Goal: Information Seeking & Learning: Learn about a topic

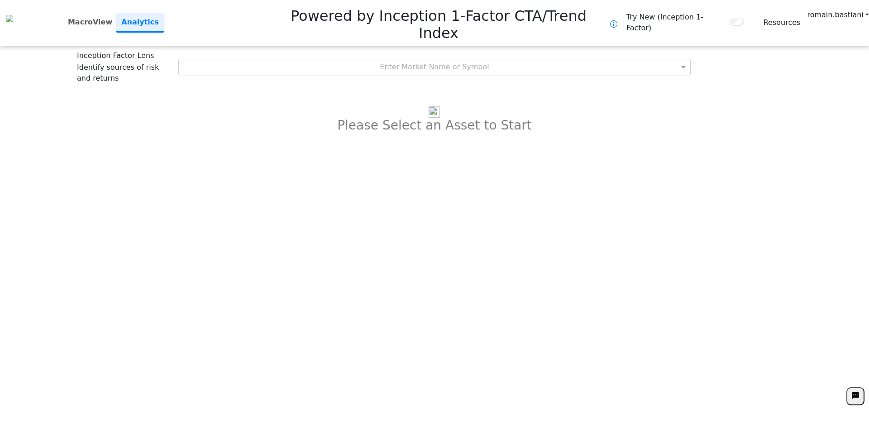
click at [446, 59] on div "Enter Market Name or Symbol" at bounding box center [435, 66] width 512 height 15
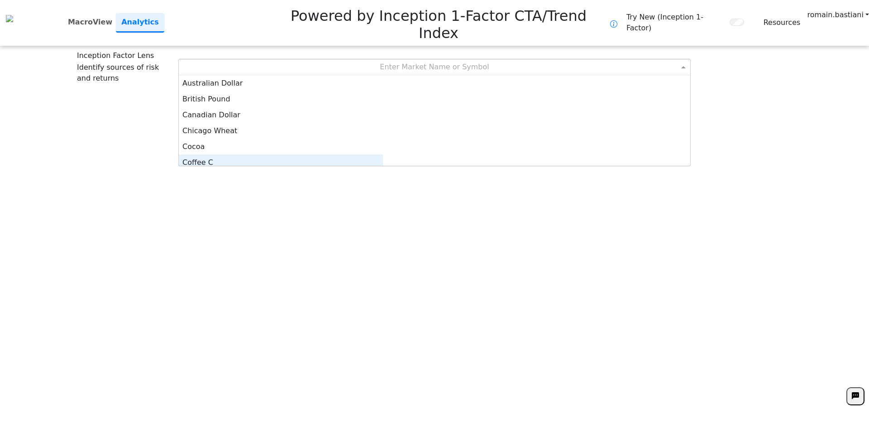
scroll to position [5, 0]
click at [383, 150] on div "Coffee C" at bounding box center [281, 158] width 204 height 16
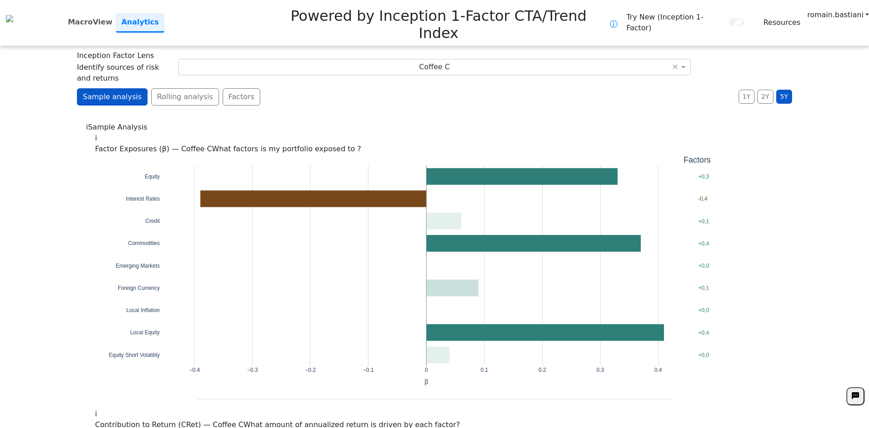
click at [310, 122] on div "i Sample Analysis" at bounding box center [434, 127] width 697 height 11
click at [230, 88] on button "Factors" at bounding box center [242, 96] width 38 height 17
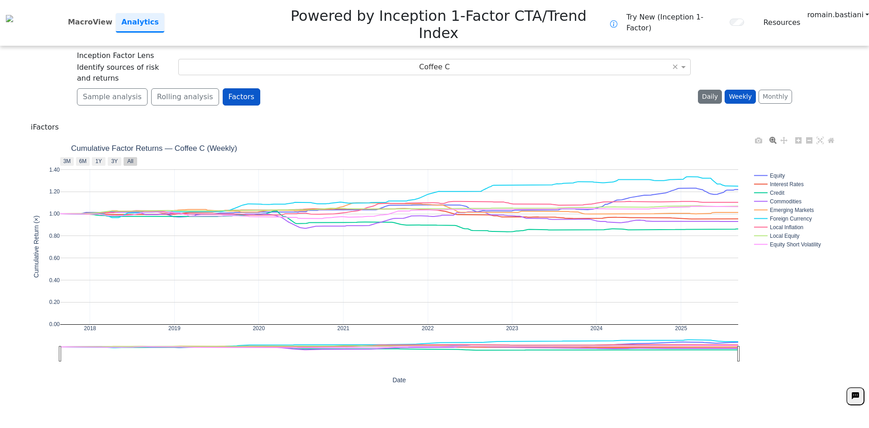
click at [717, 90] on button "Daily" at bounding box center [710, 97] width 24 height 14
click at [666, 133] on div "2018 2019 2020 2021 2022 2023 2024 2025 0.00 0.20 0.40 0.60 0.80 1.00 1.20 1.40…" at bounding box center [434, 269] width 807 height 272
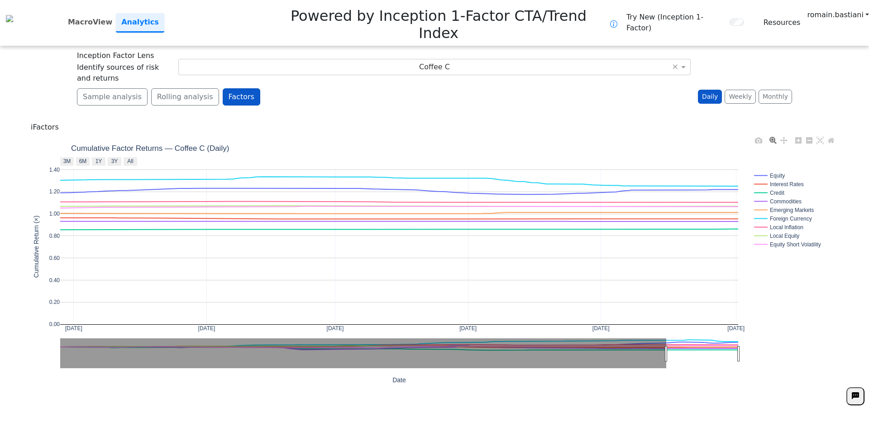
drag, startPoint x: 67, startPoint y: 330, endPoint x: 678, endPoint y: 337, distance: 611.3
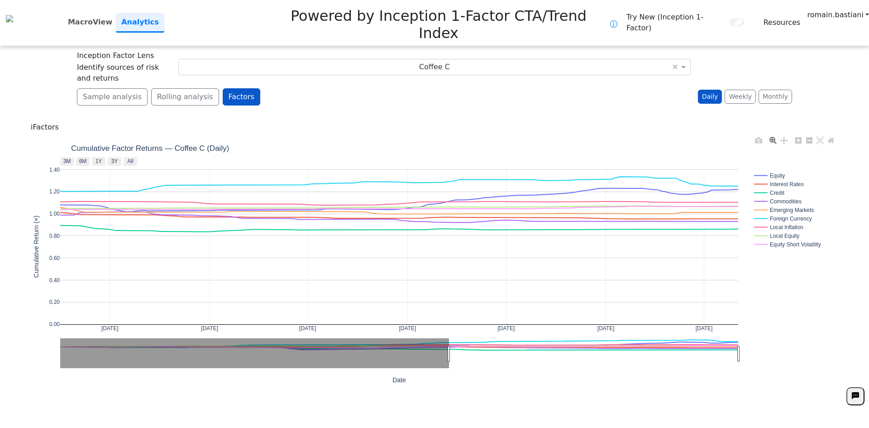
drag, startPoint x: 671, startPoint y: 332, endPoint x: 220, endPoint y: 232, distance: 462.8
click at [117, 158] on text "3Y" at bounding box center [114, 161] width 7 height 6
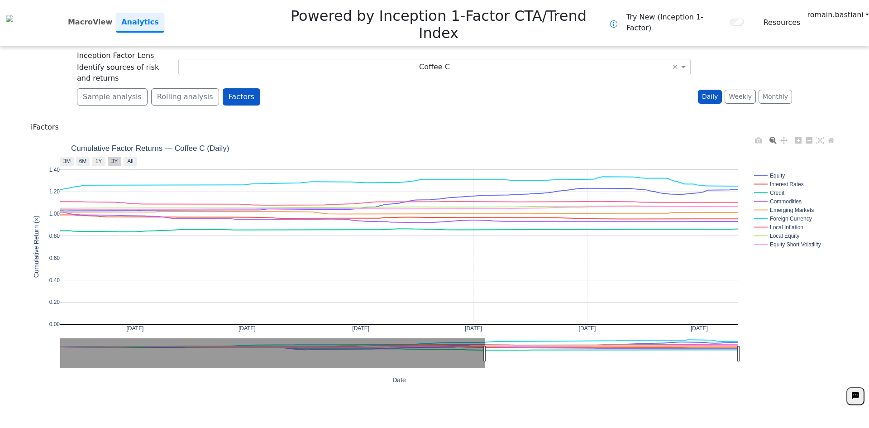
click at [109, 157] on rect at bounding box center [115, 161] width 14 height 9
click at [102, 158] on text "1Y" at bounding box center [99, 161] width 7 height 6
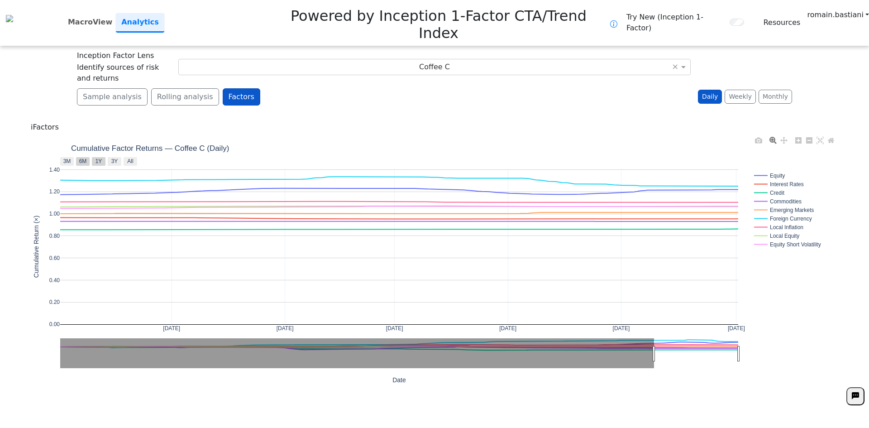
click at [86, 158] on text "6M" at bounding box center [83, 161] width 8 height 6
click at [64, 158] on text "3M" at bounding box center [67, 161] width 8 height 6
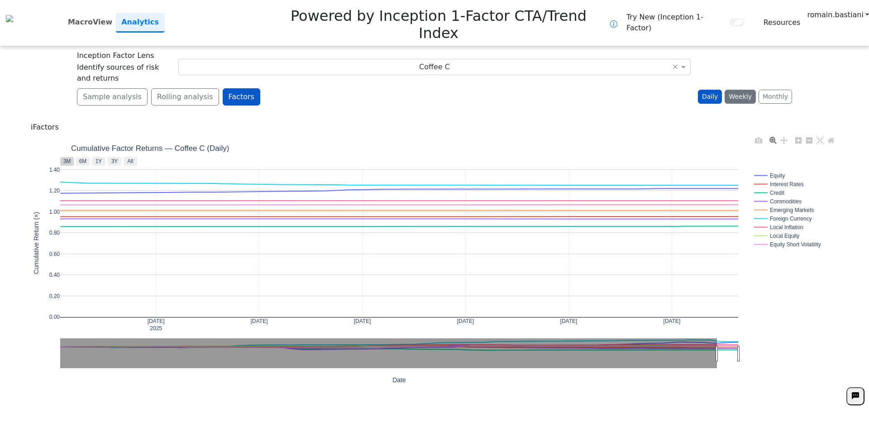
drag, startPoint x: 746, startPoint y: 59, endPoint x: 746, endPoint y: 70, distance: 10.9
click at [746, 90] on button "Weekly" at bounding box center [740, 97] width 31 height 14
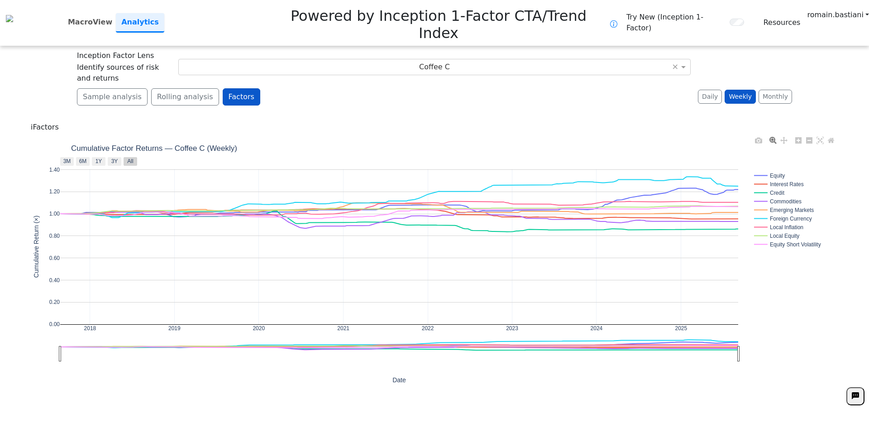
click at [761, 278] on div "2018 2019 2020 2021 2022 2023 2024 2025 0.00 0.20 0.40 0.60 0.80 1.00 1.20 1.40…" at bounding box center [434, 269] width 807 height 272
click at [787, 214] on rect at bounding box center [791, 218] width 78 height 9
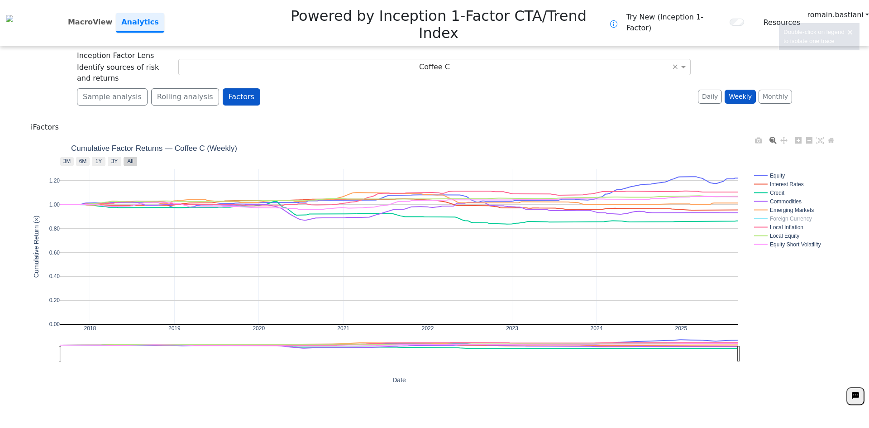
click at [787, 214] on rect at bounding box center [791, 218] width 78 height 9
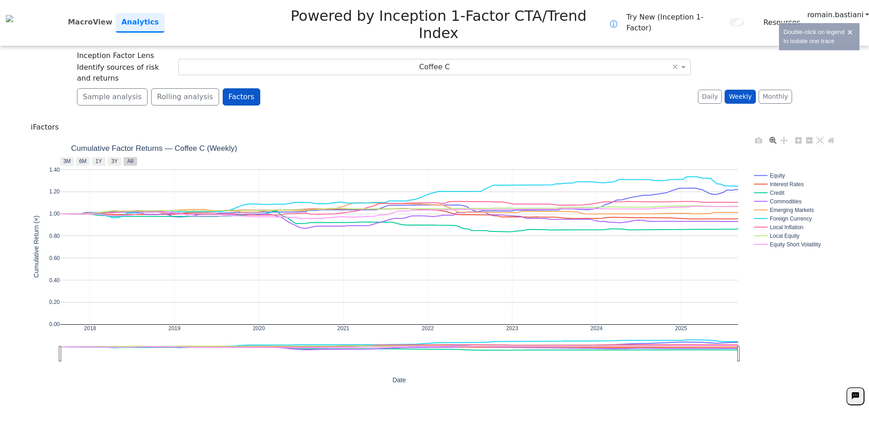
click at [787, 214] on rect at bounding box center [791, 218] width 78 height 9
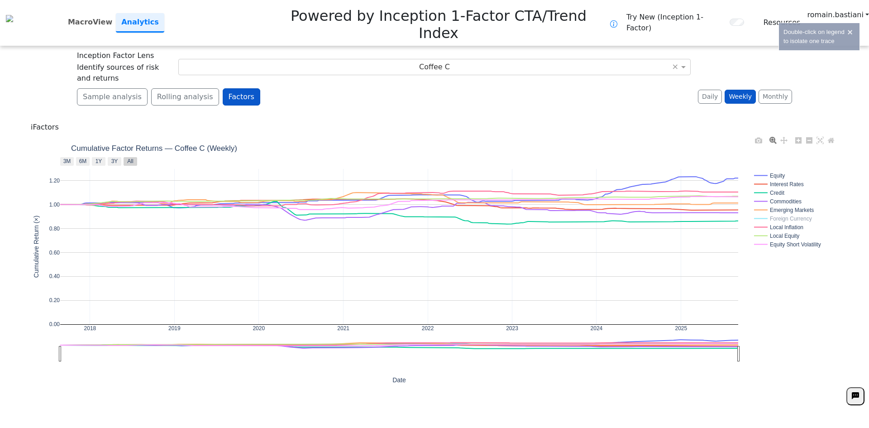
click at [788, 214] on rect at bounding box center [791, 218] width 78 height 9
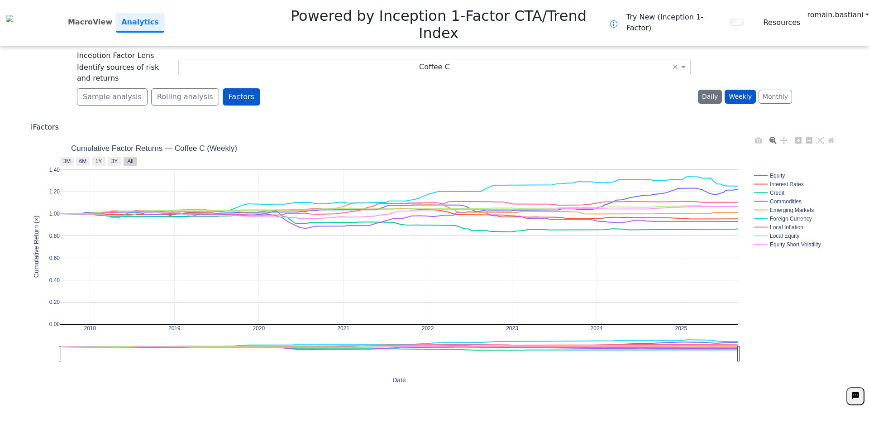
click at [718, 90] on button "Daily" at bounding box center [710, 97] width 24 height 14
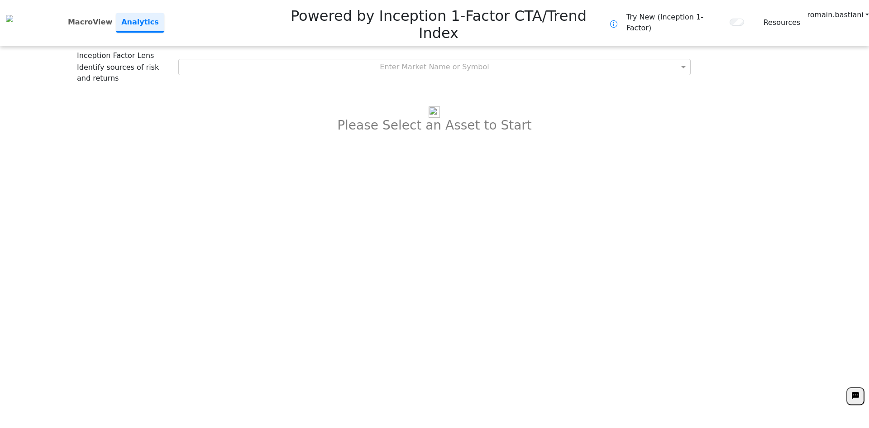
click at [429, 50] on div "Inception Factor Lens Identify sources of risk and returns Enter Market Name or…" at bounding box center [434, 67] width 715 height 34
click at [427, 59] on div "Enter Market Name or Symbol" at bounding box center [435, 66] width 512 height 15
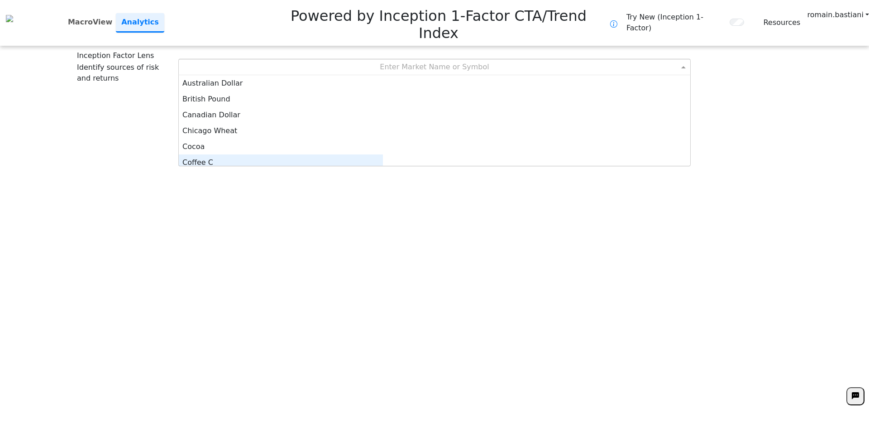
scroll to position [5, 0]
click at [383, 150] on div "Coffee C" at bounding box center [281, 158] width 204 height 16
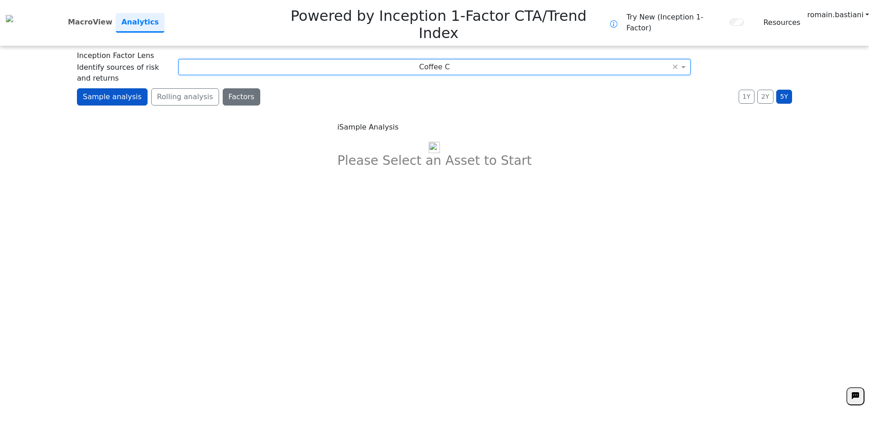
click at [224, 88] on button "Factors" at bounding box center [242, 96] width 38 height 17
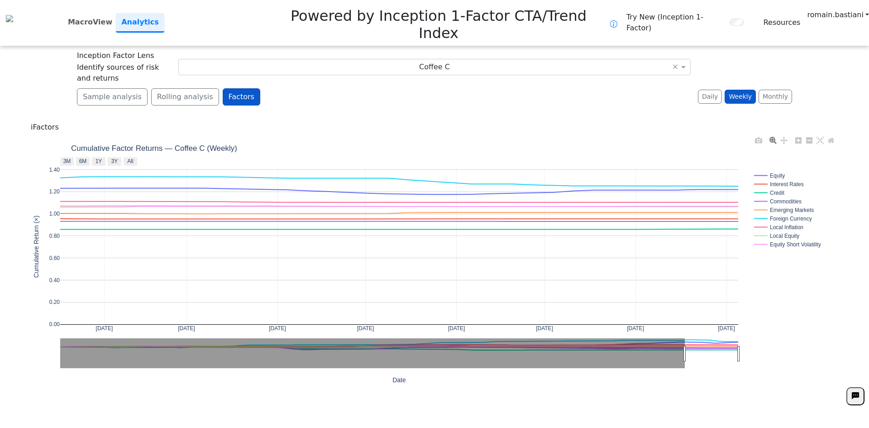
drag, startPoint x: 62, startPoint y: 328, endPoint x: 688, endPoint y: 323, distance: 625.3
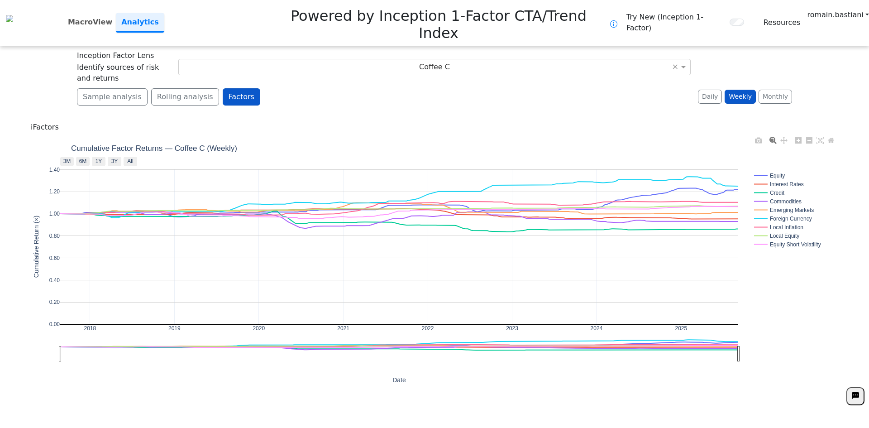
drag, startPoint x: 695, startPoint y: 330, endPoint x: 14, endPoint y: 311, distance: 681.3
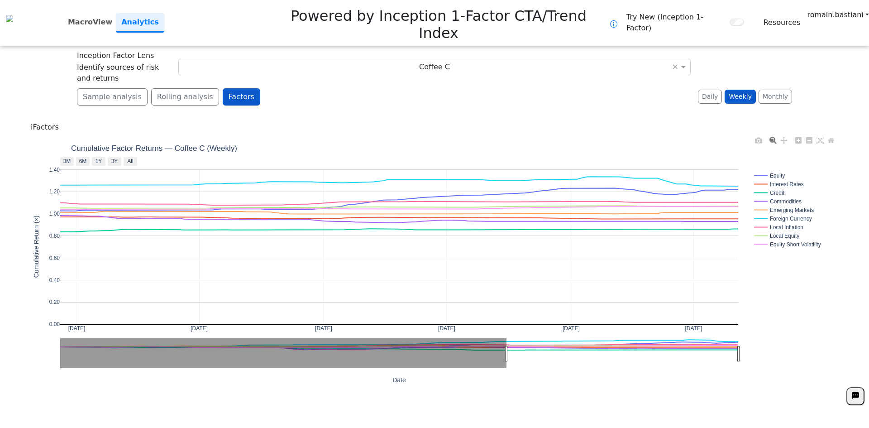
drag, startPoint x: 77, startPoint y: 338, endPoint x: 611, endPoint y: 350, distance: 534.0
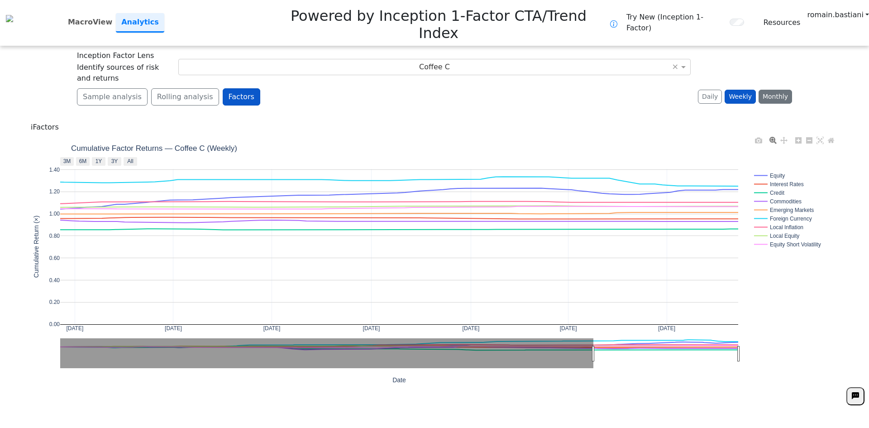
click at [782, 90] on button "Monthly" at bounding box center [776, 97] width 34 height 14
click at [774, 90] on button "Monthly" at bounding box center [776, 97] width 34 height 14
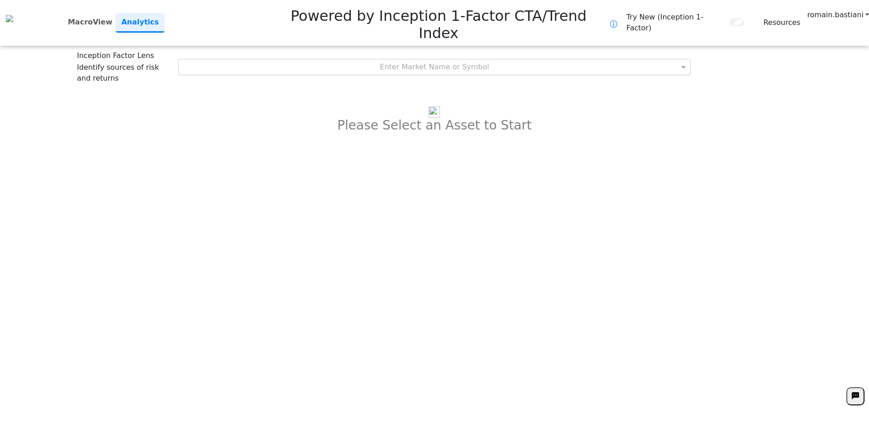
click at [421, 59] on div "Enter Market Name or Symbol" at bounding box center [435, 66] width 512 height 15
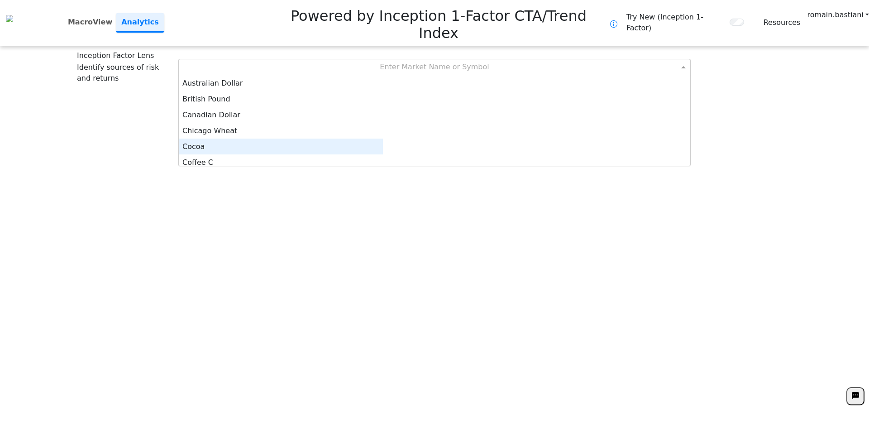
scroll to position [5, 0]
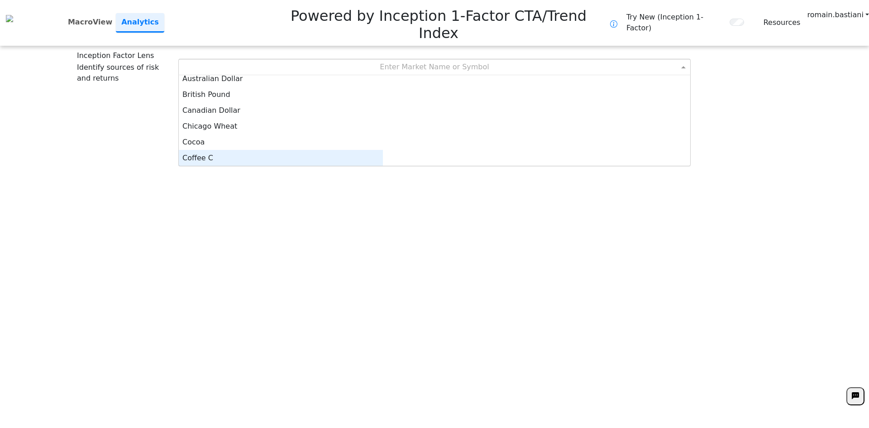
click at [372, 150] on div "Coffee C" at bounding box center [281, 158] width 204 height 16
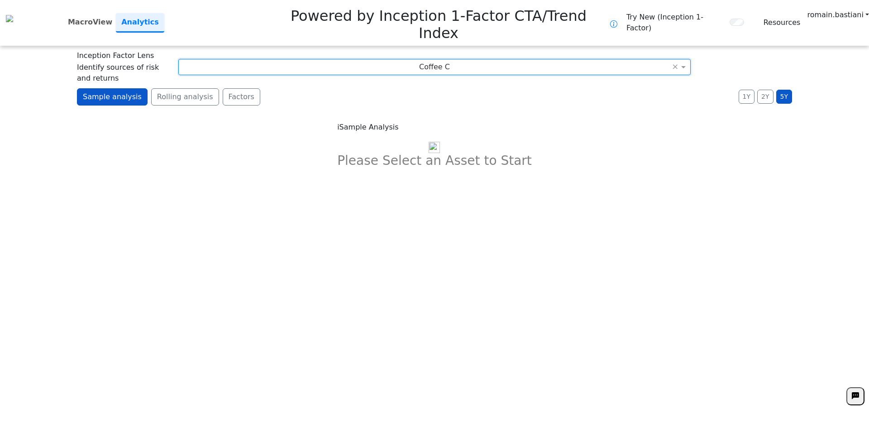
click at [232, 88] on button "Factors" at bounding box center [242, 96] width 38 height 17
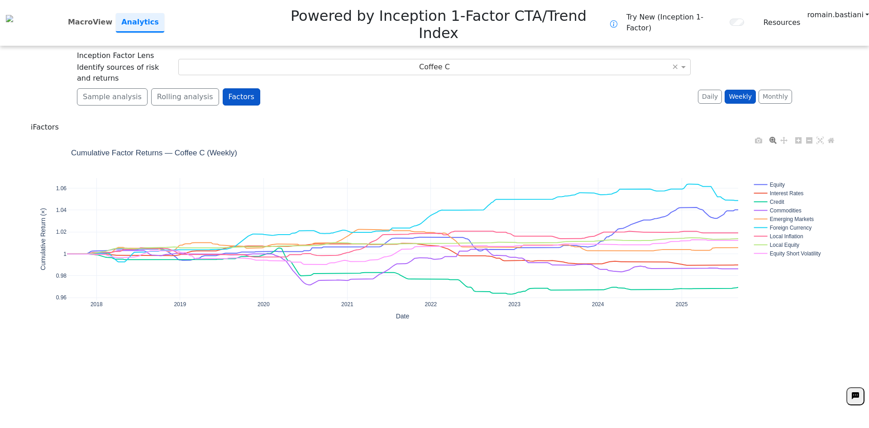
click at [777, 189] on rect at bounding box center [791, 193] width 78 height 9
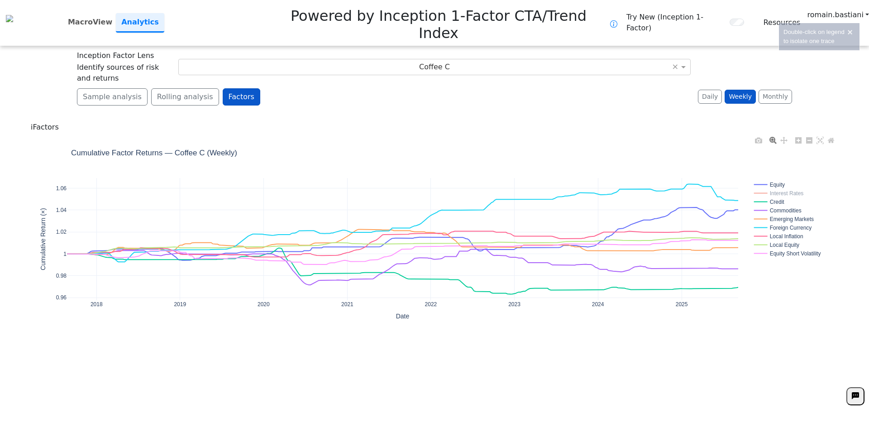
click at [779, 197] on rect at bounding box center [791, 201] width 78 height 9
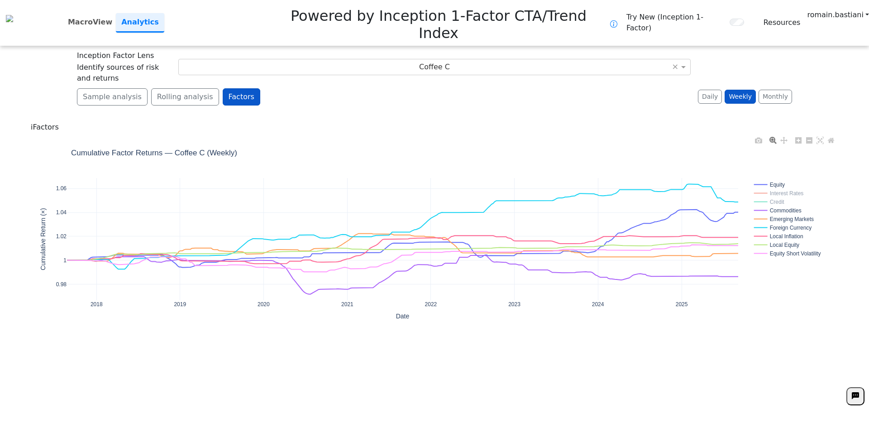
click at [780, 206] on rect at bounding box center [791, 210] width 78 height 9
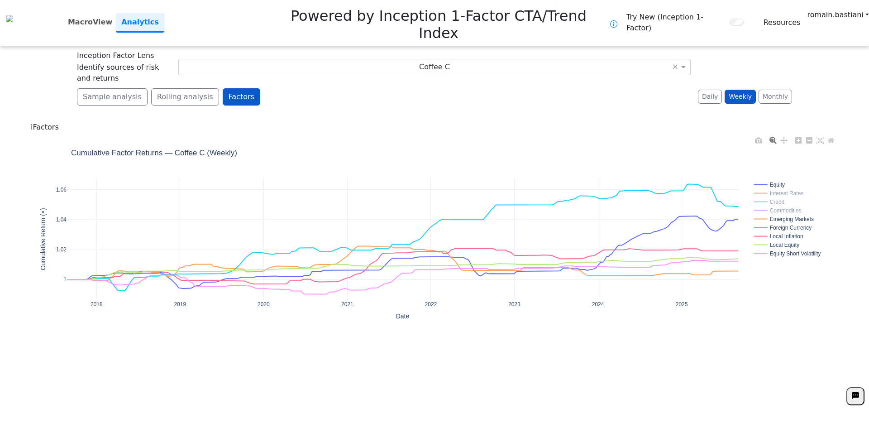
click at [786, 215] on rect at bounding box center [791, 219] width 78 height 9
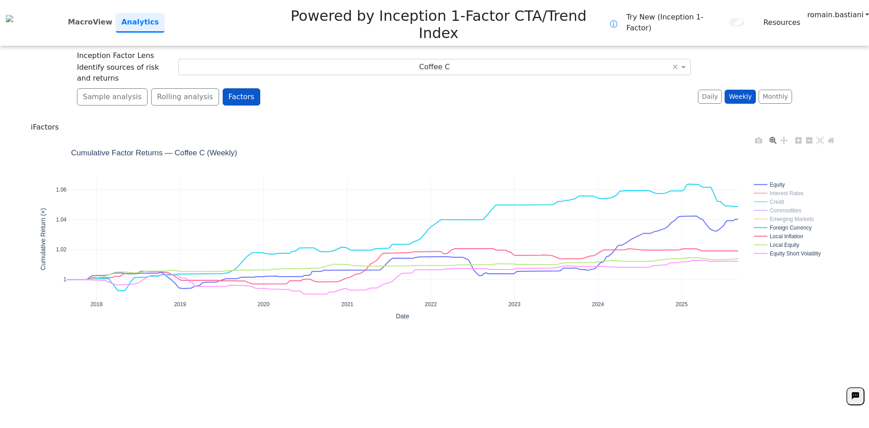
click at [789, 223] on rect at bounding box center [791, 227] width 78 height 9
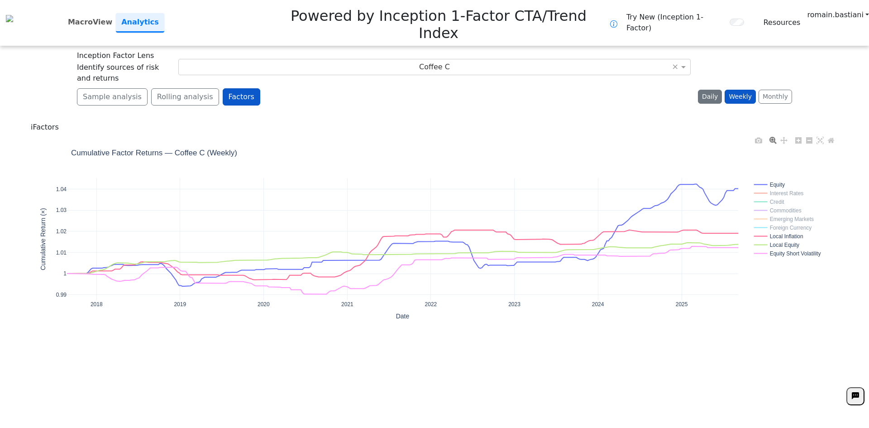
click at [712, 90] on button "Daily" at bounding box center [710, 97] width 24 height 14
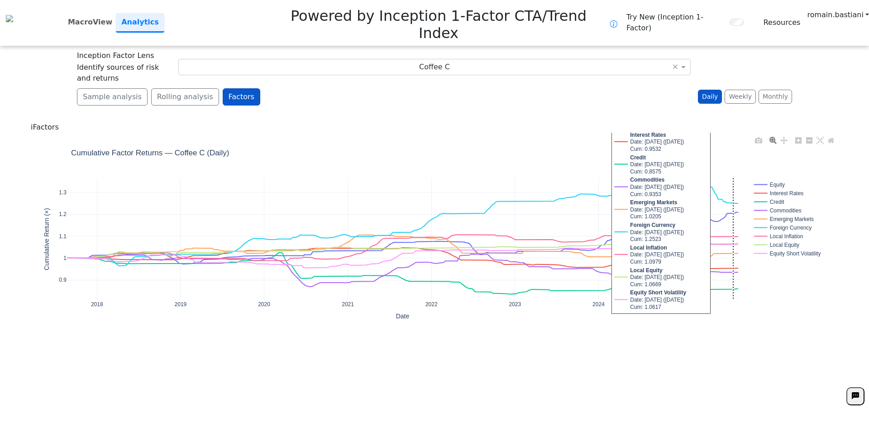
drag, startPoint x: 744, startPoint y: 149, endPoint x: 727, endPoint y: 196, distance: 50.6
click at [744, 151] on div "2018 2019 2020 2021 2022 2023 2024 2025 0.9 1 1.1 1.2 1.3 Equity Interest Rates…" at bounding box center [434, 235] width 807 height 204
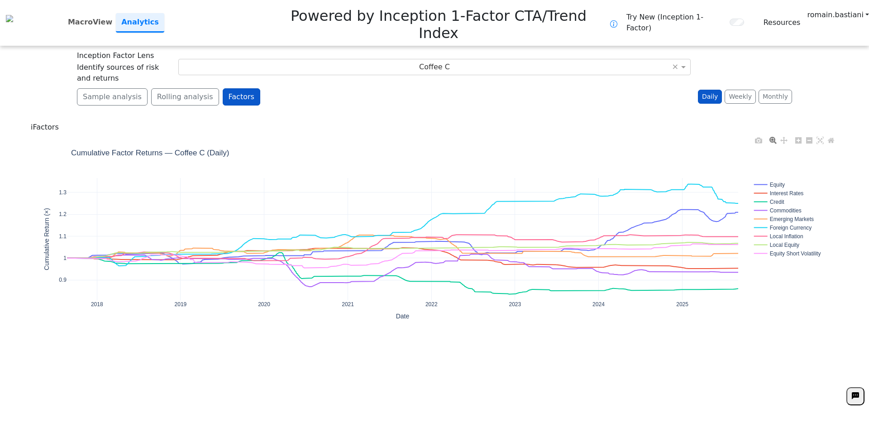
click at [767, 189] on rect at bounding box center [791, 193] width 78 height 9
click at [768, 197] on rect at bounding box center [791, 201] width 78 height 9
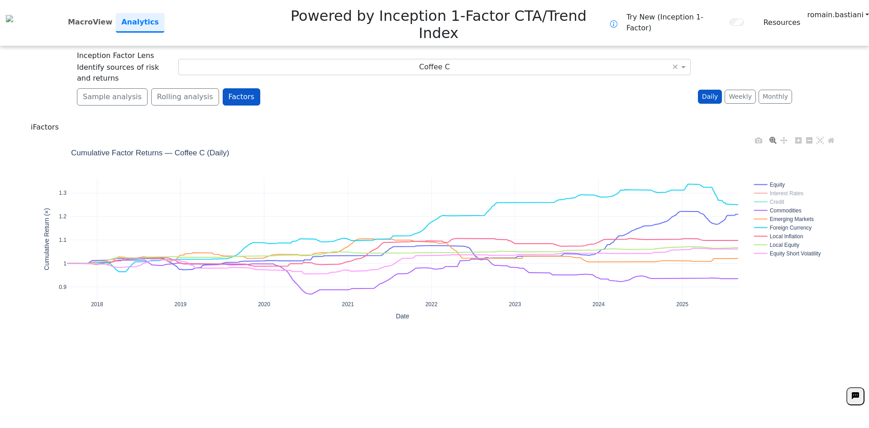
click at [767, 206] on rect at bounding box center [791, 210] width 78 height 9
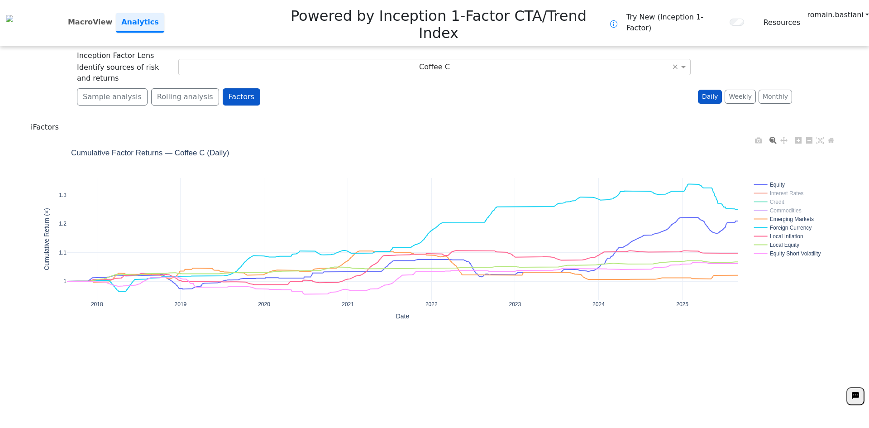
click at [767, 215] on rect at bounding box center [791, 219] width 78 height 9
click at [766, 223] on rect at bounding box center [791, 227] width 78 height 9
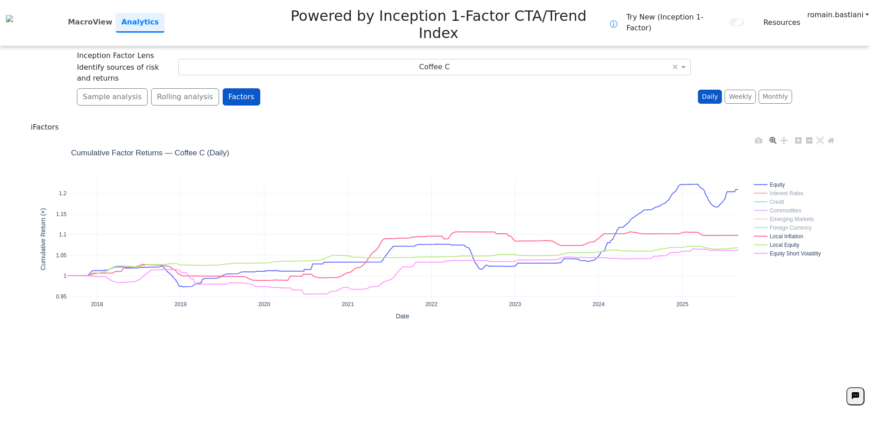
click at [768, 223] on rect at bounding box center [791, 227] width 78 height 9
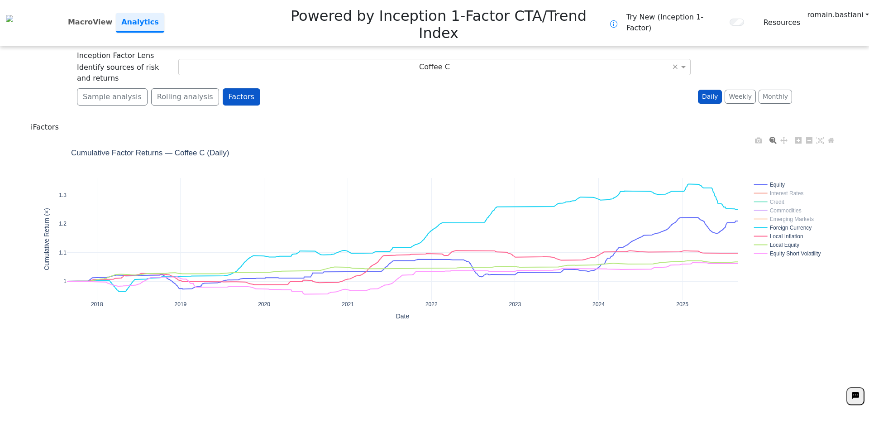
click at [764, 134] on div "2018 2019 2020 2021 2022 2023 2024 2025 1 1.1 1.2 1.3 Equity Interest Rates Cre…" at bounding box center [434, 235] width 807 height 204
